Goal: Task Accomplishment & Management: Manage account settings

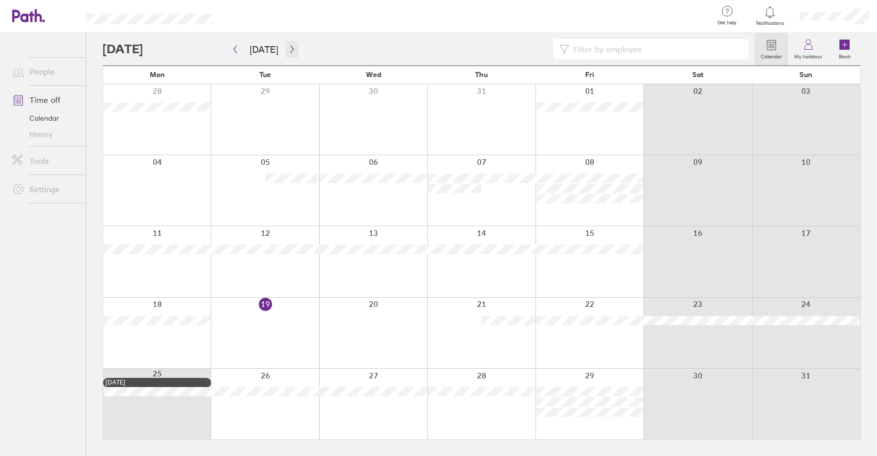
click at [291, 53] on button "button" at bounding box center [292, 49] width 13 height 17
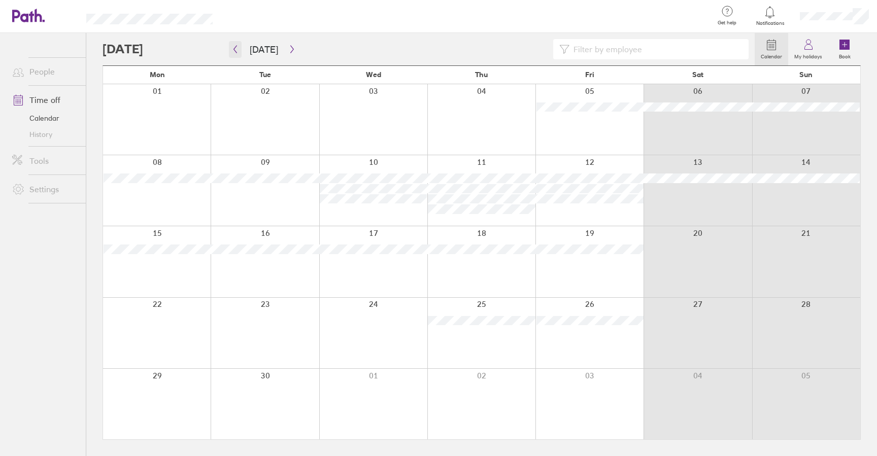
click at [237, 50] on icon "button" at bounding box center [236, 49] width 8 height 8
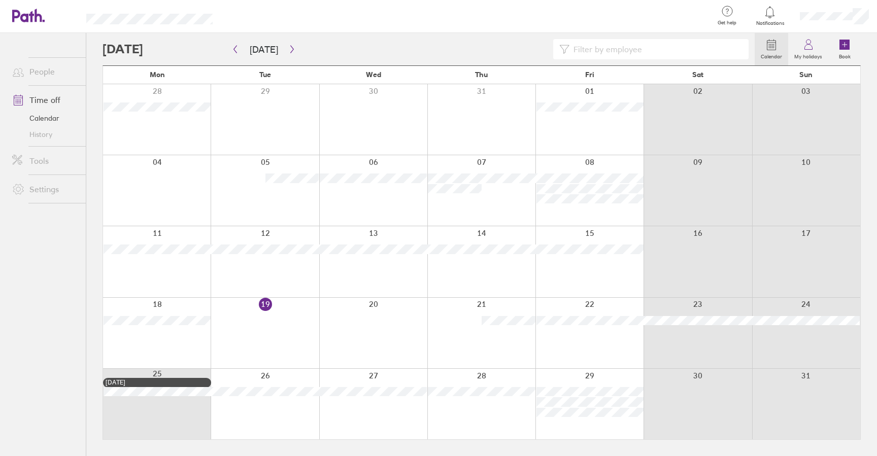
click at [296, 51] on div at bounding box center [429, 49] width 653 height 20
click at [289, 52] on icon "button" at bounding box center [292, 49] width 8 height 8
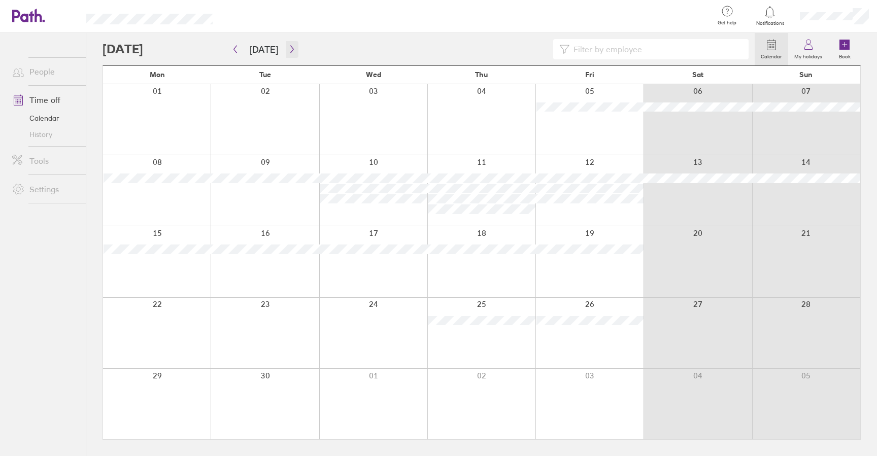
click at [286, 41] on button "button" at bounding box center [292, 49] width 13 height 17
